Goal: Check status: Check status

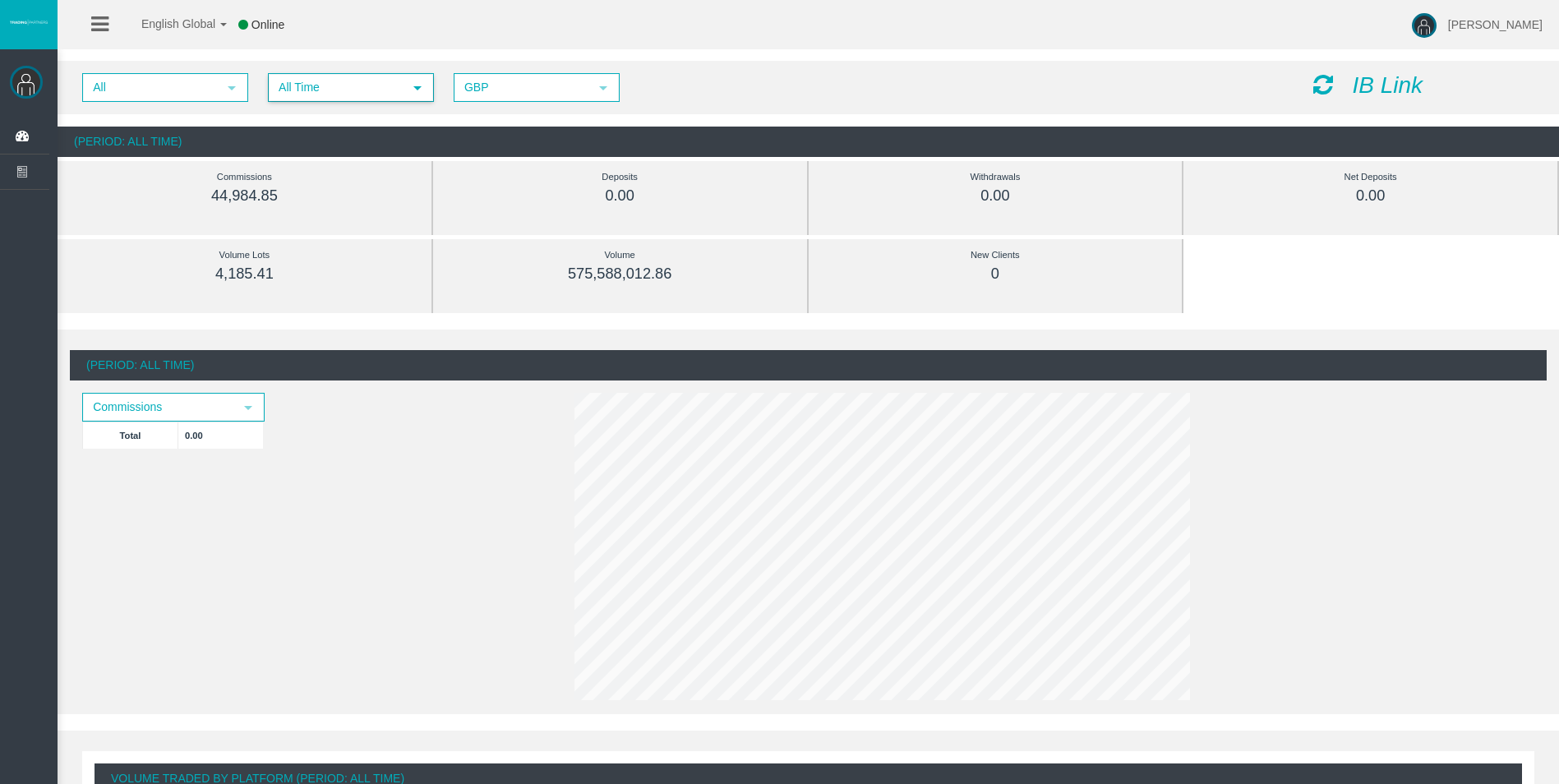
click at [393, 91] on span "All Time" at bounding box center [337, 87] width 134 height 25
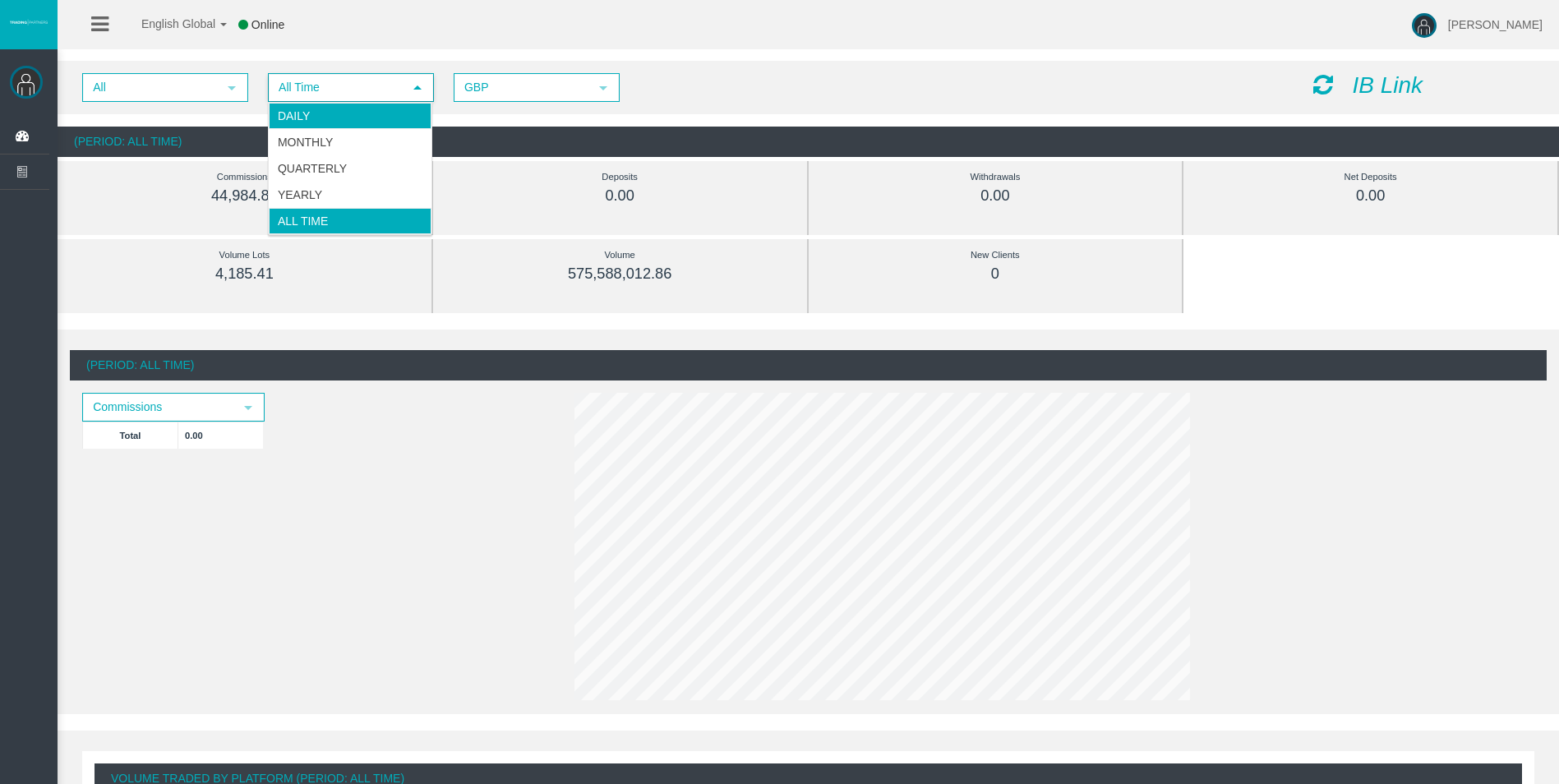
click at [385, 102] on li "Daily" at bounding box center [350, 116] width 163 height 26
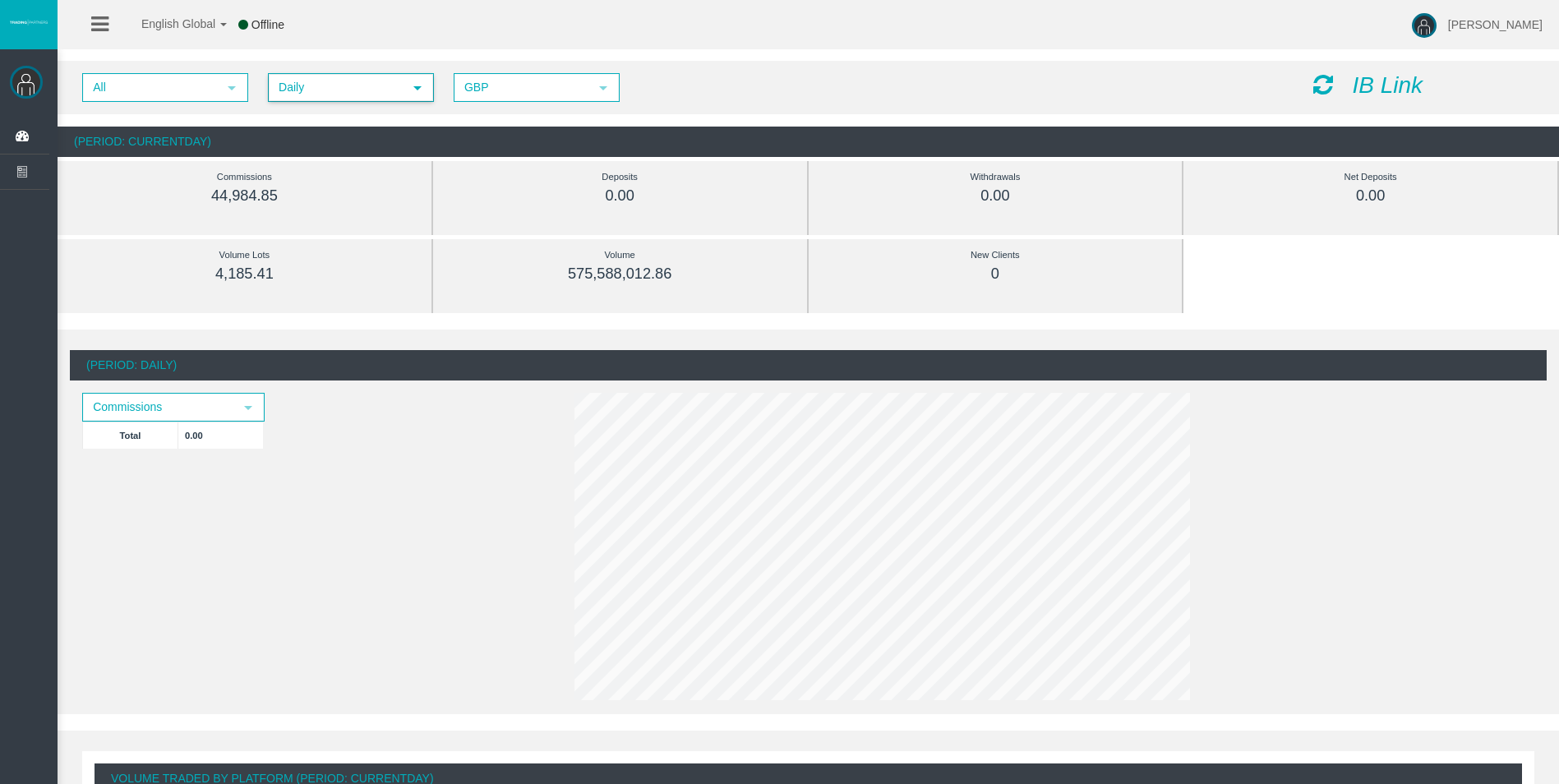
click at [1319, 82] on icon at bounding box center [1323, 85] width 20 height 23
click at [1321, 89] on icon at bounding box center [1323, 85] width 20 height 23
